Goal: Check status

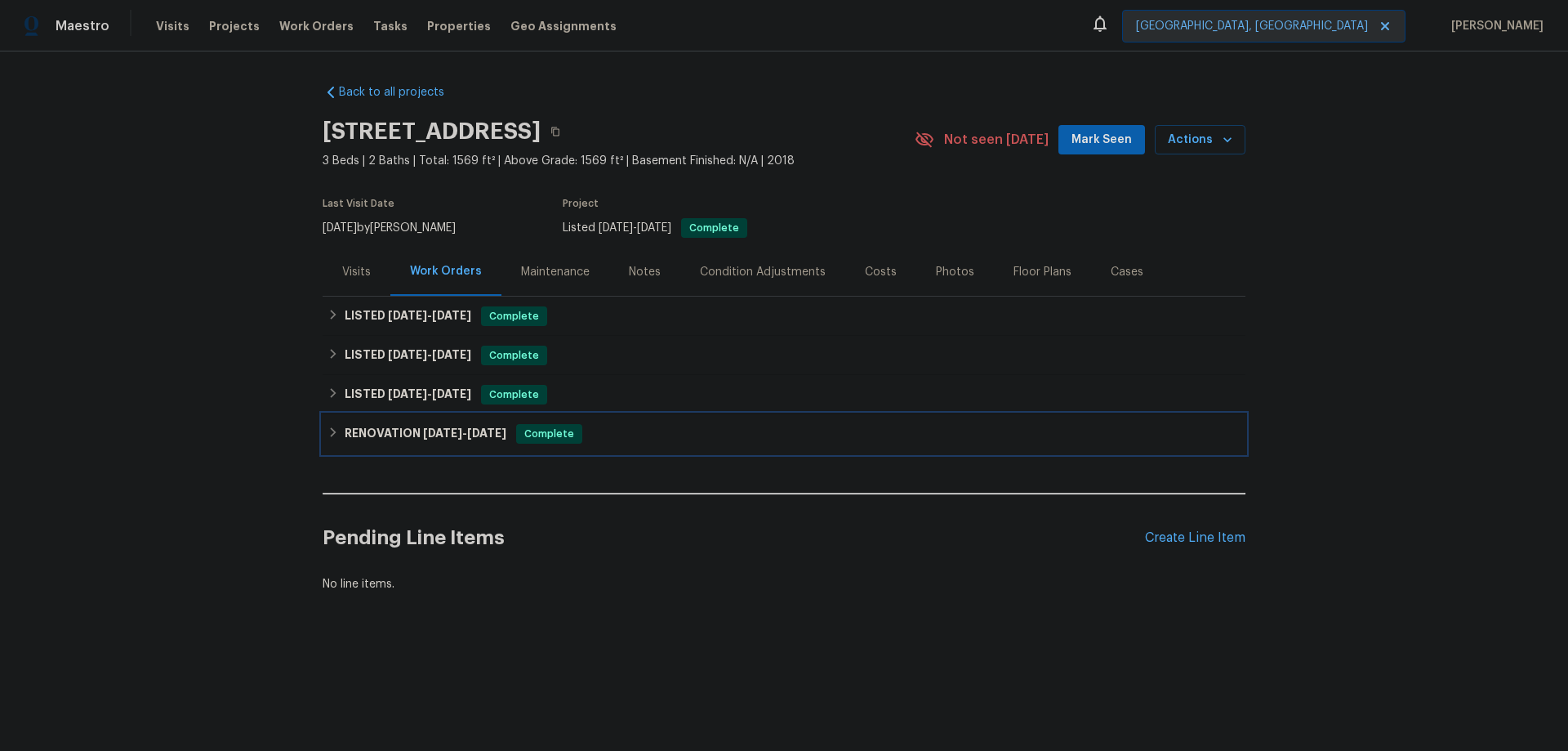
click at [389, 434] on h6 "RENOVATION [DATE] - [DATE]" at bounding box center [426, 433] width 162 height 20
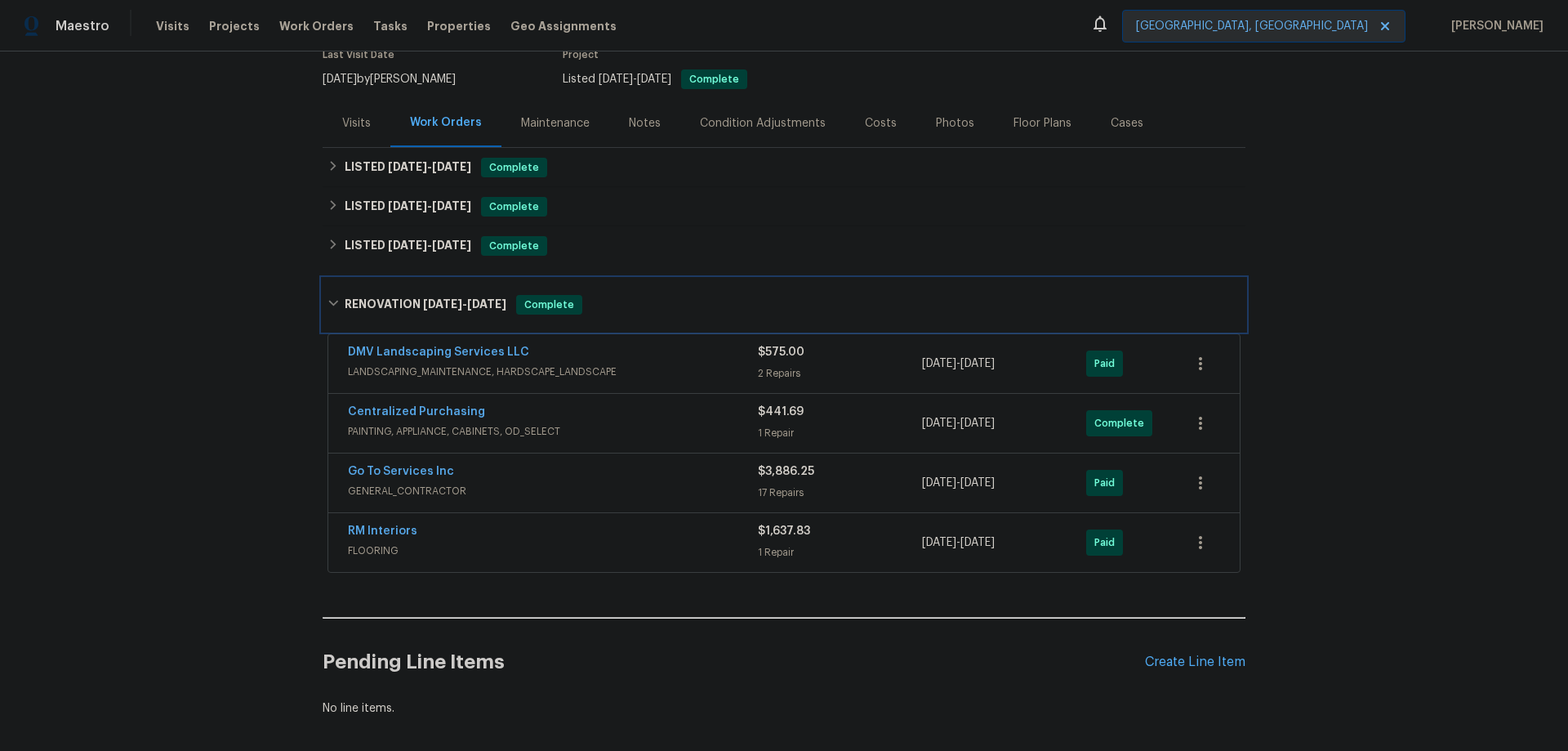
scroll to position [163, 0]
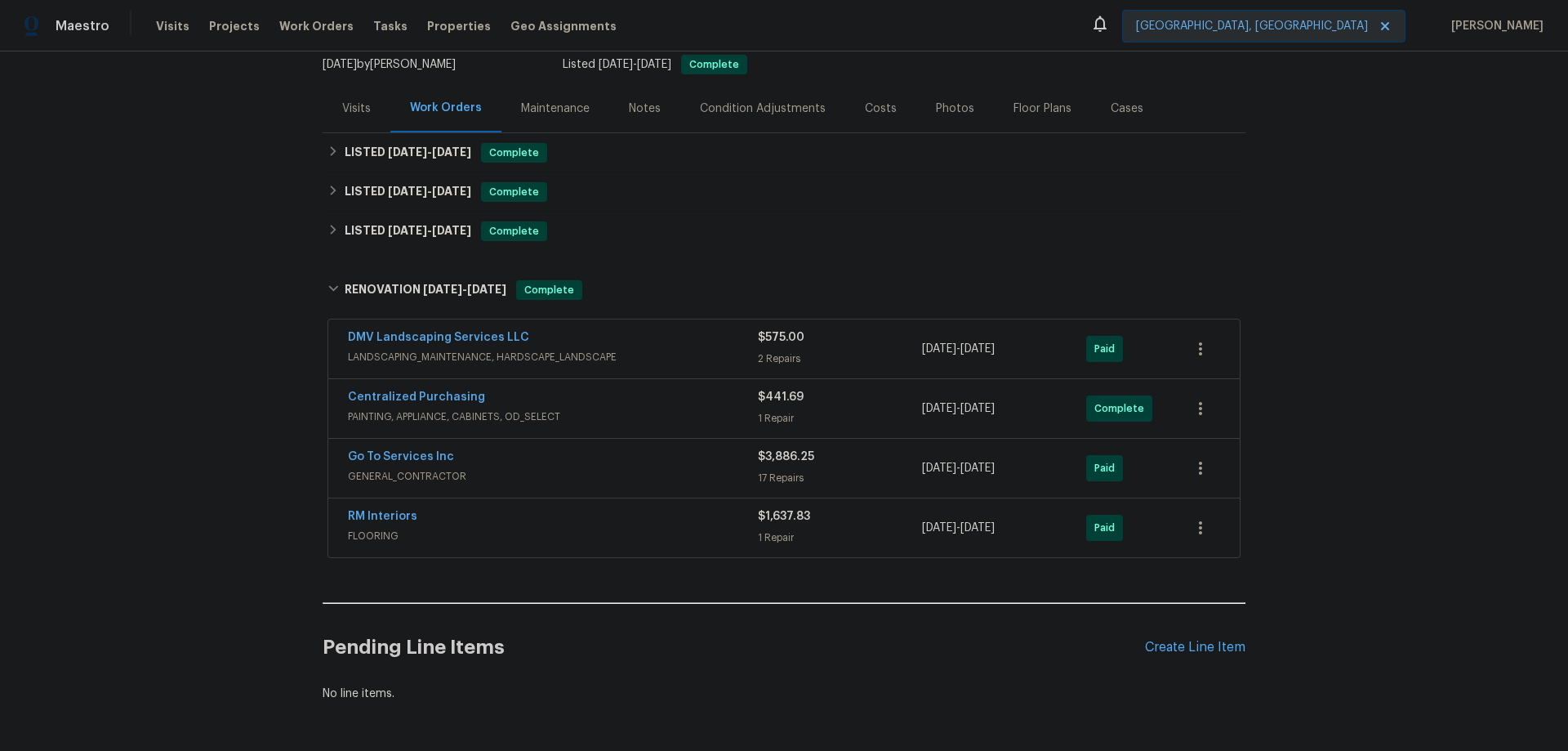
click at [469, 461] on div "Go To Services Inc" at bounding box center [553, 458] width 410 height 20
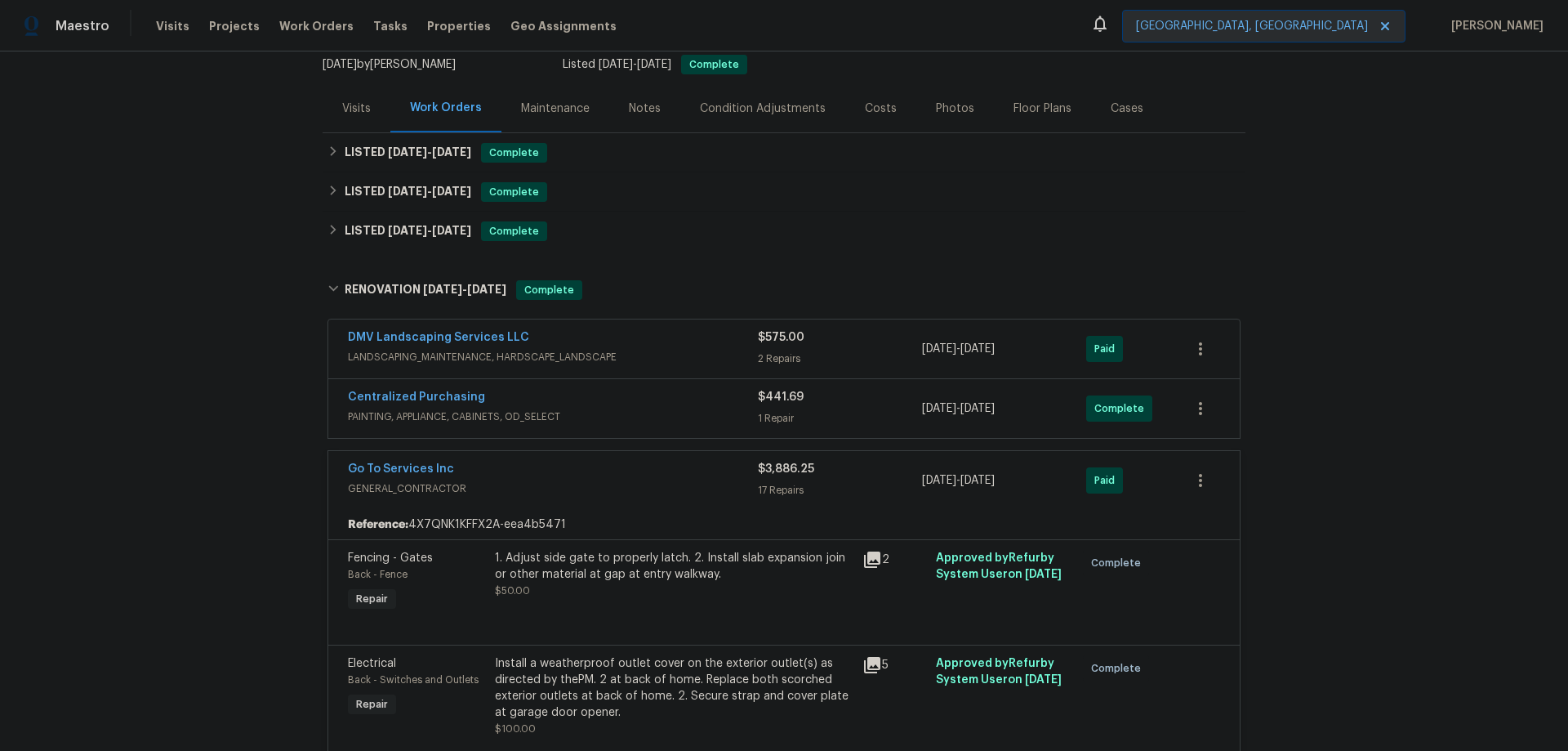
click at [501, 417] on span "PAINTING, APPLIANCE, CABINETS, OD_SELECT" at bounding box center [553, 416] width 410 height 16
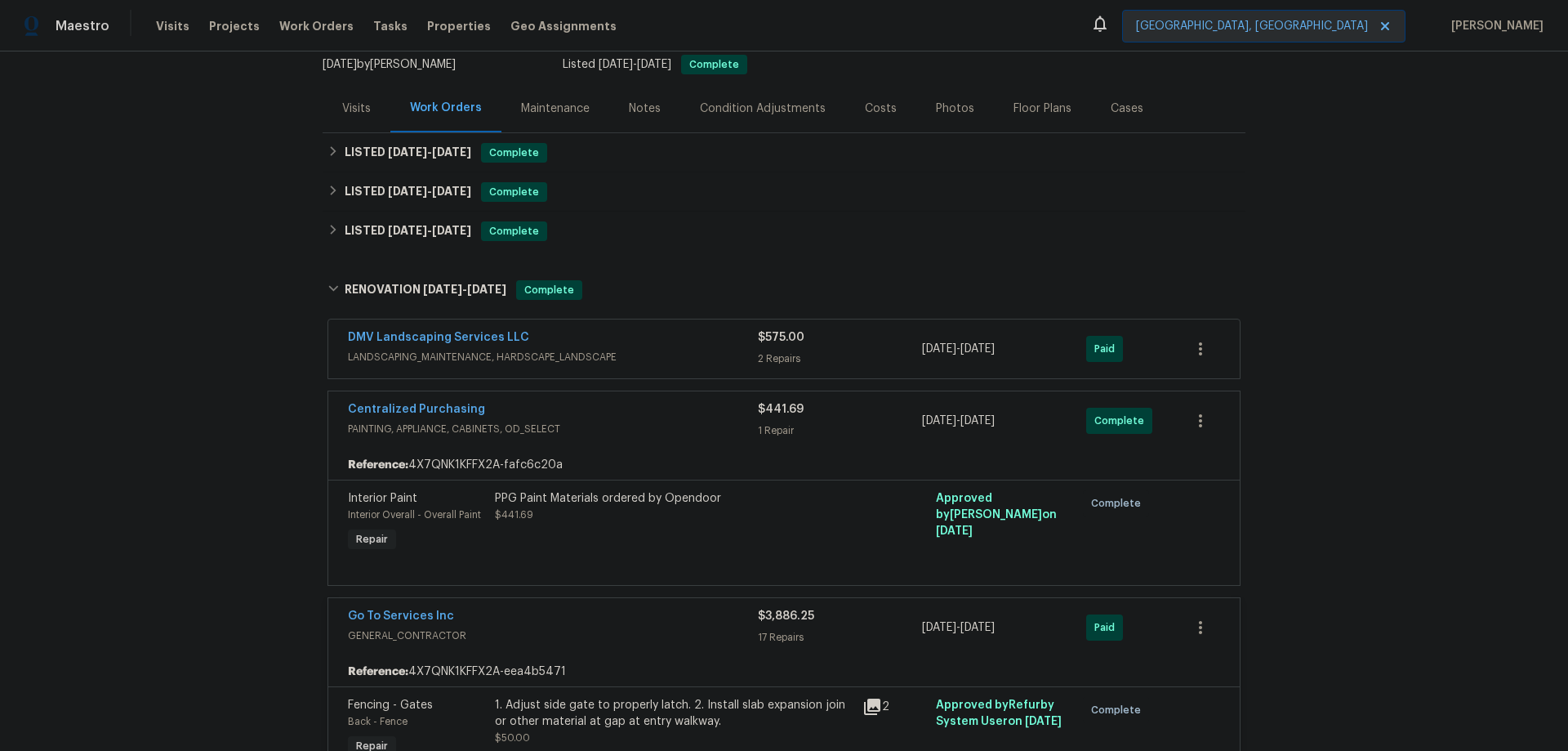
click at [515, 351] on span "LANDSCAPING_MAINTENANCE, HARDSCAPE_LANDSCAPE" at bounding box center [553, 357] width 410 height 16
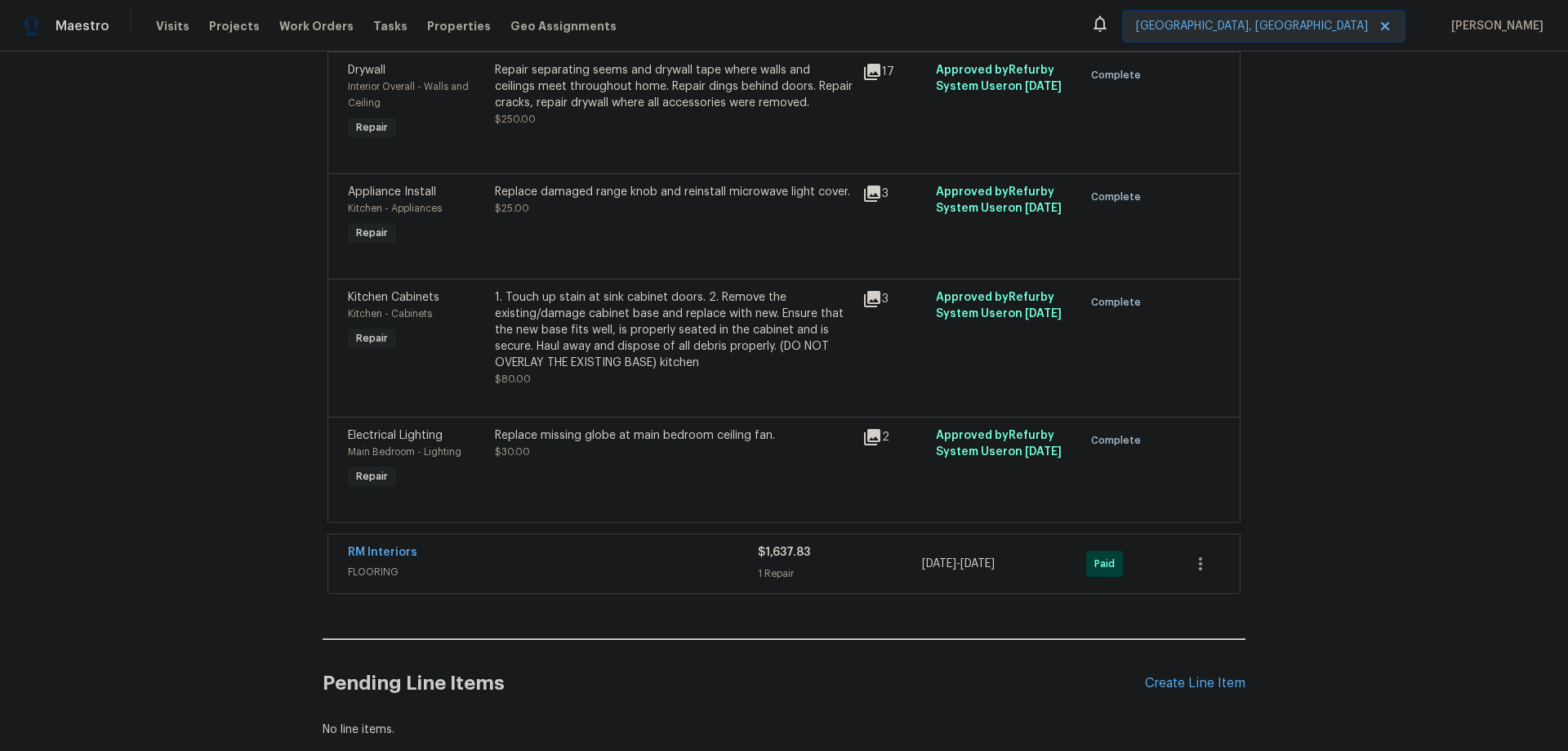
scroll to position [3446, 0]
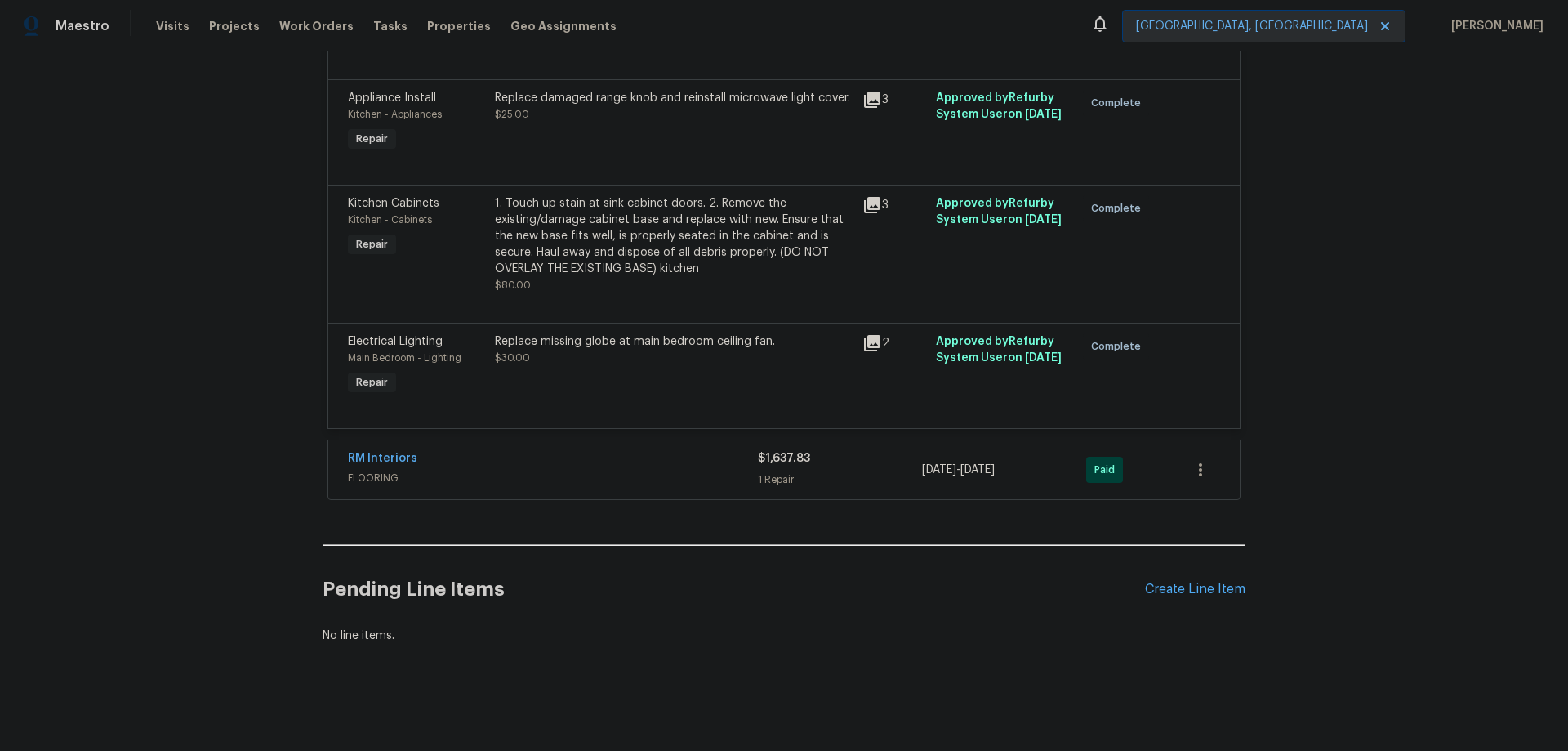
click at [576, 450] on div "RM Interiors" at bounding box center [553, 460] width 410 height 20
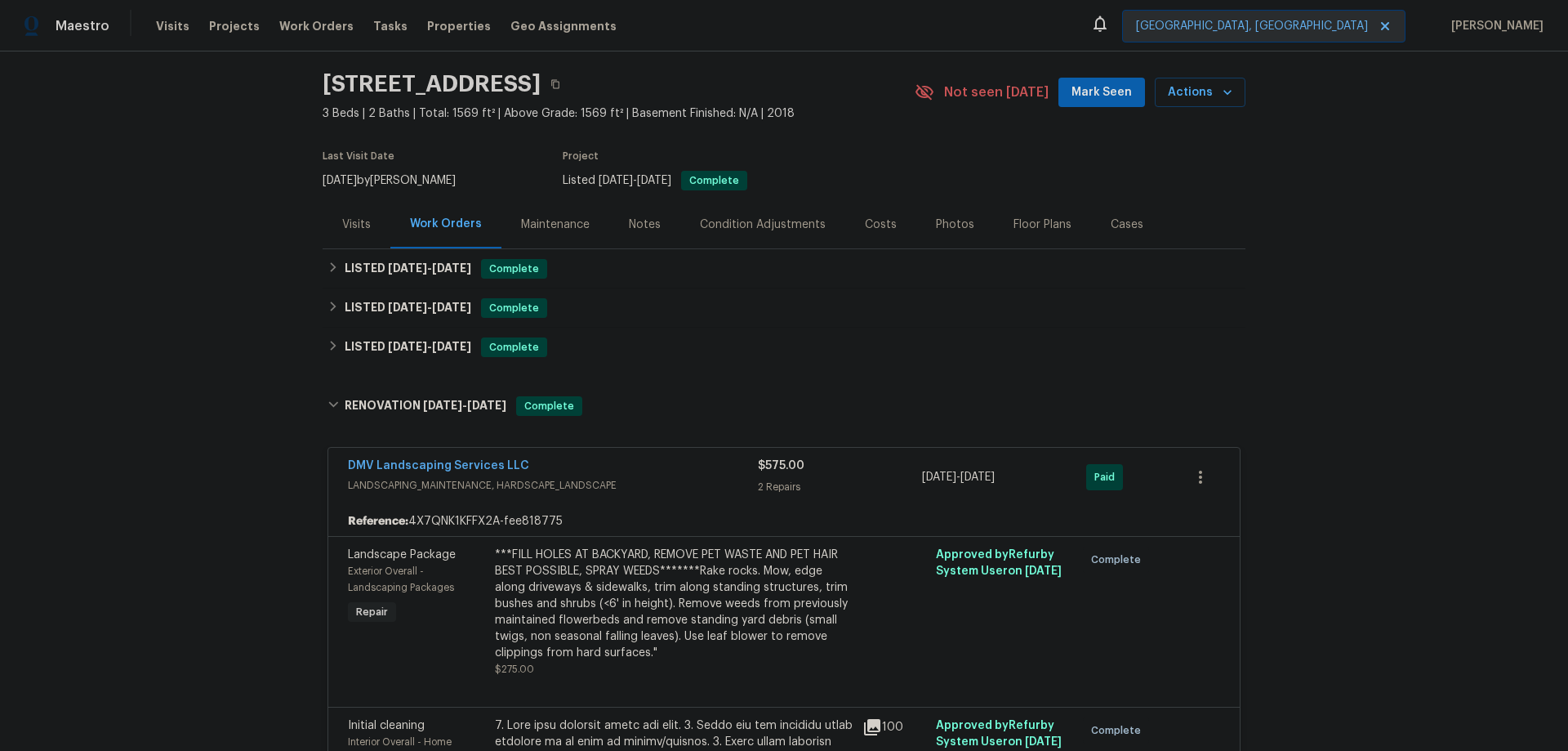
scroll to position [0, 0]
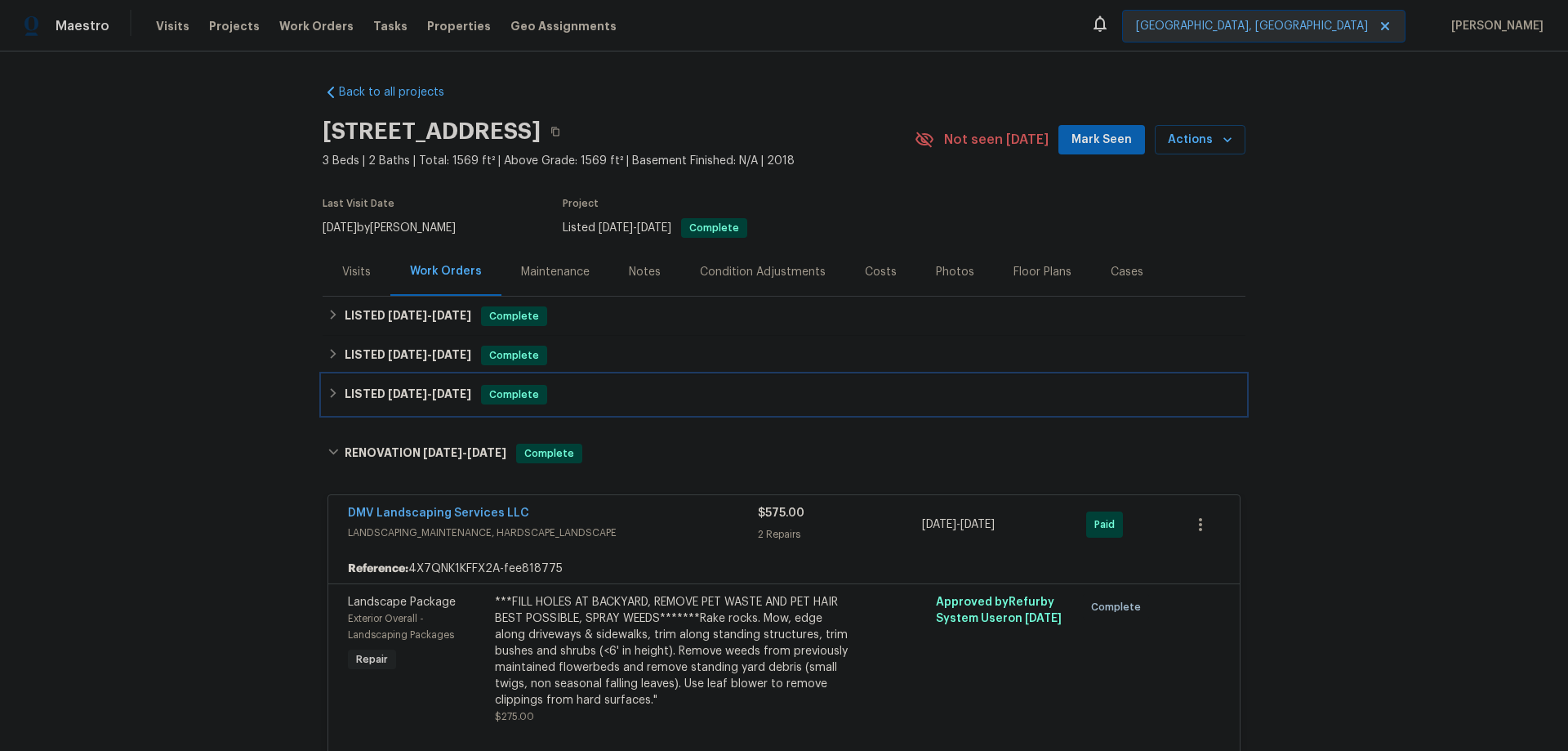
click at [389, 397] on span "[DATE]" at bounding box center [407, 394] width 39 height 11
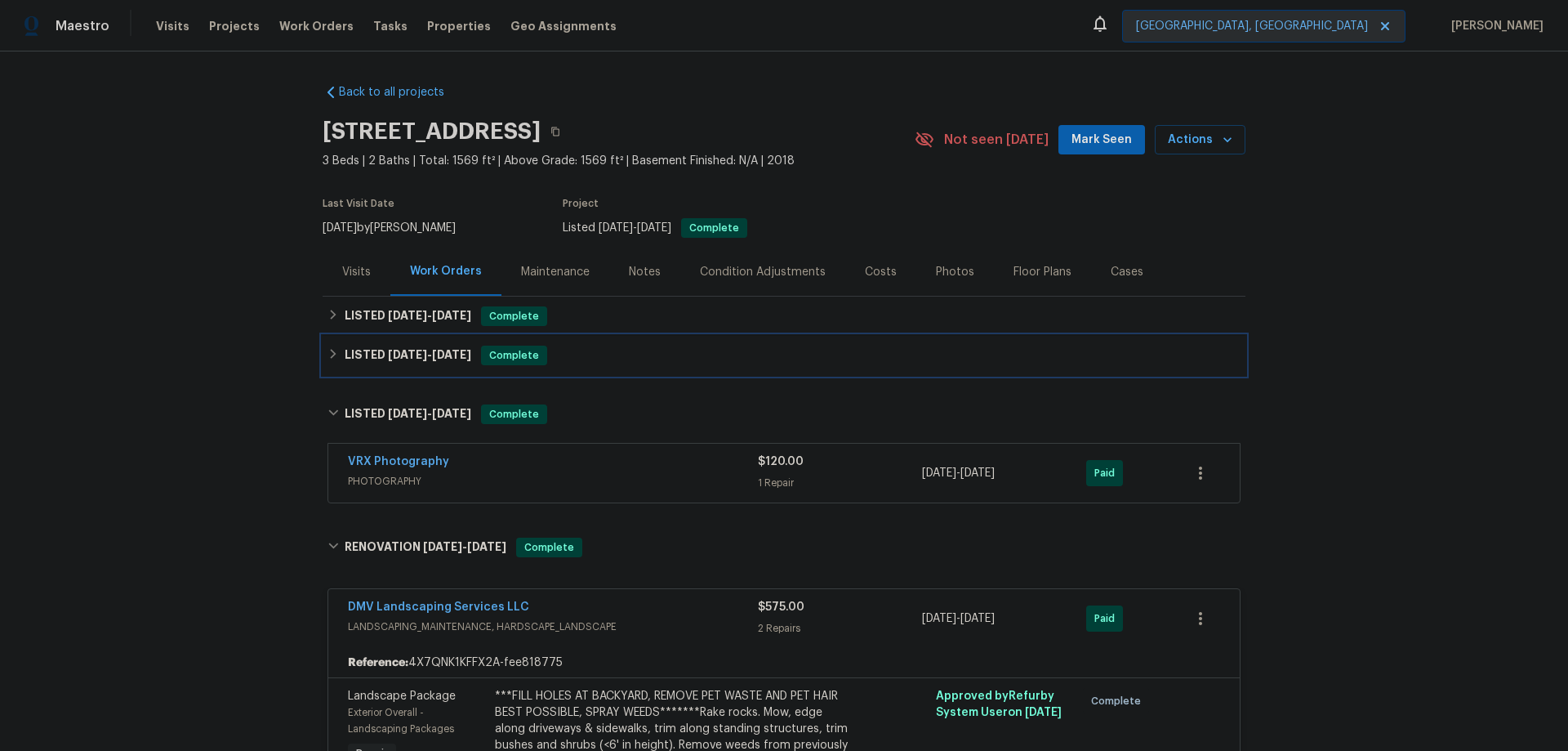
click at [494, 353] on span "Complete" at bounding box center [514, 355] width 63 height 16
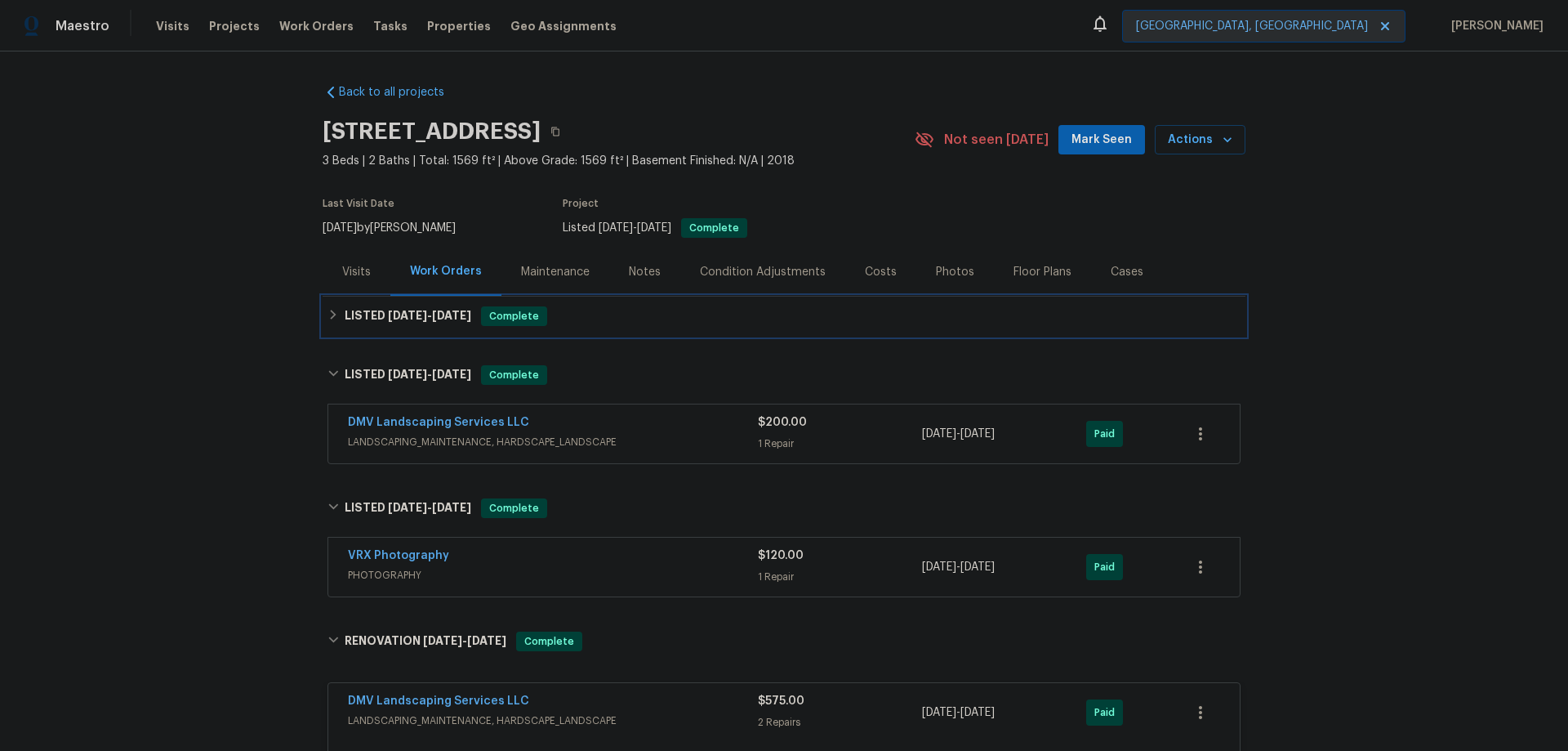
click at [448, 326] on div "LISTED [DATE] - [DATE] Complete" at bounding box center [784, 316] width 923 height 39
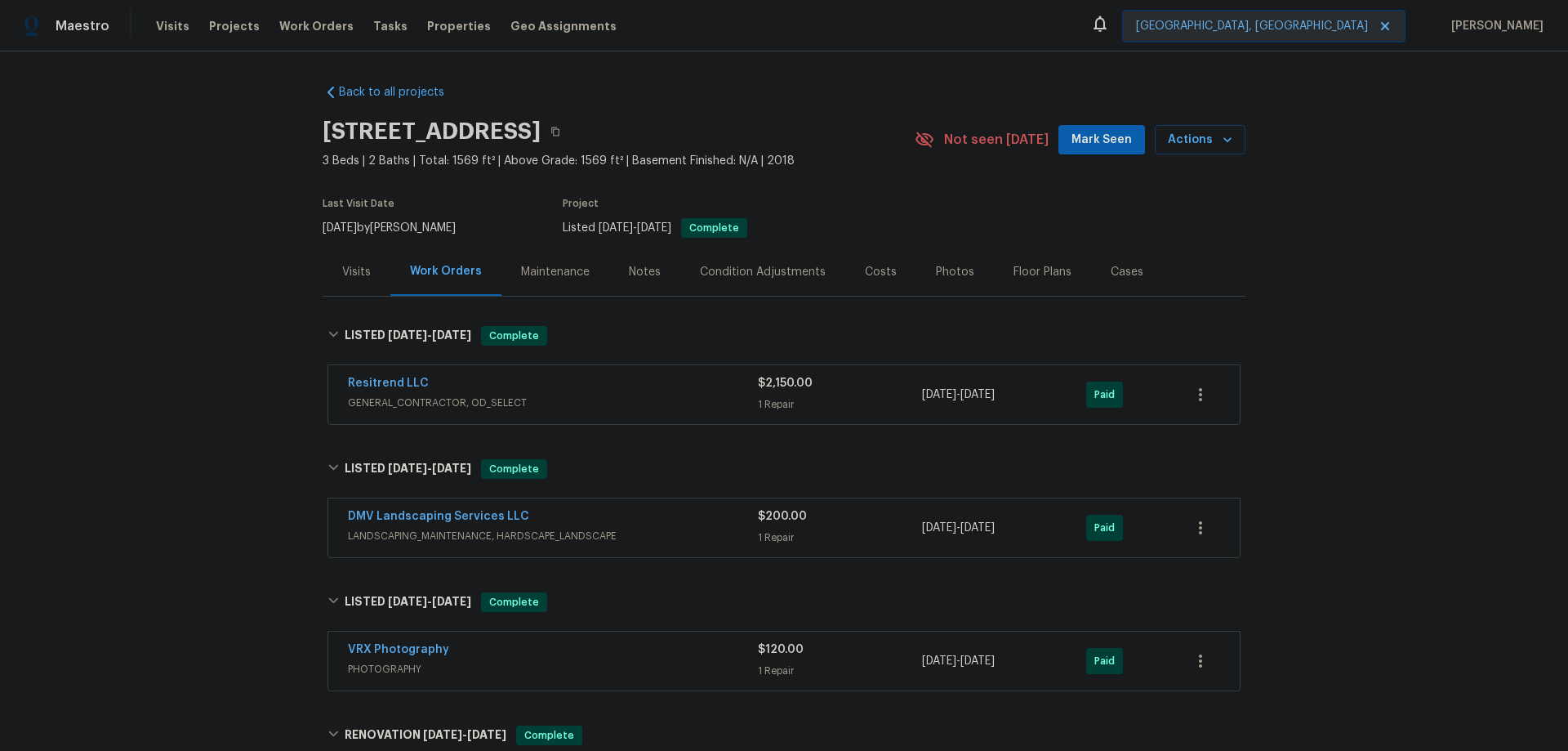
click at [691, 390] on div "Resitrend LLC" at bounding box center [553, 384] width 410 height 20
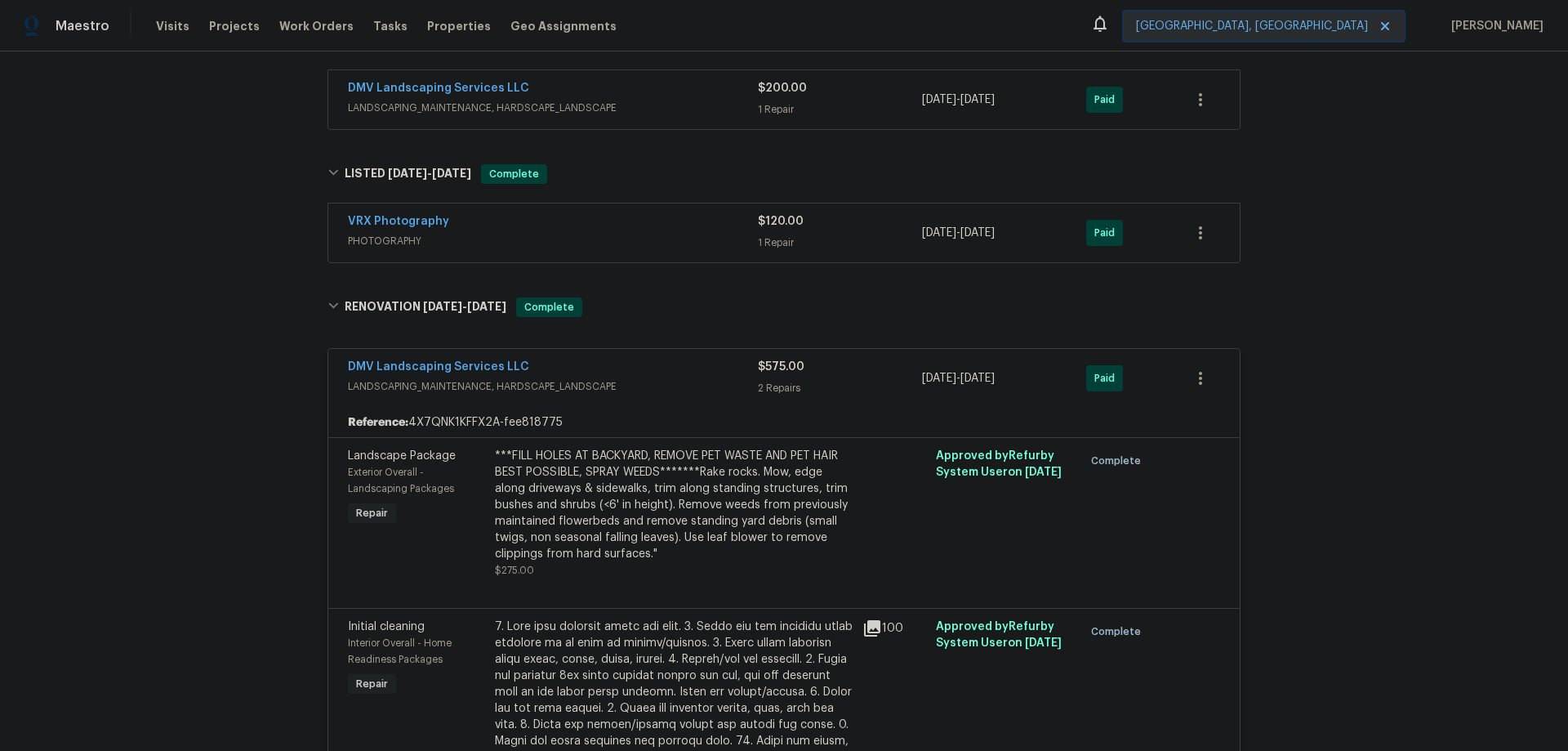
scroll to position [1144, 0]
